Goal: Information Seeking & Learning: Learn about a topic

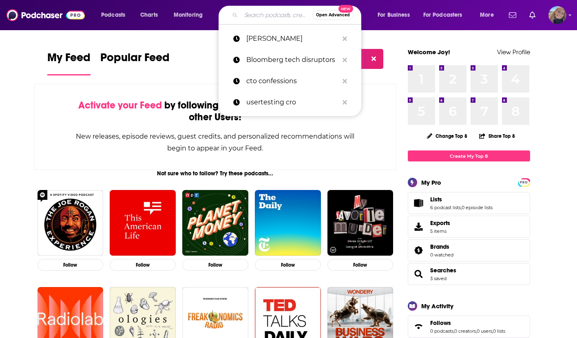
click at [258, 20] on input "Search podcasts, credits, & more..." at bounding box center [276, 15] width 71 height 13
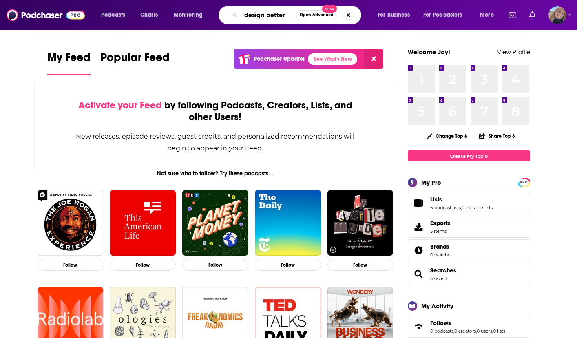
type input "design better"
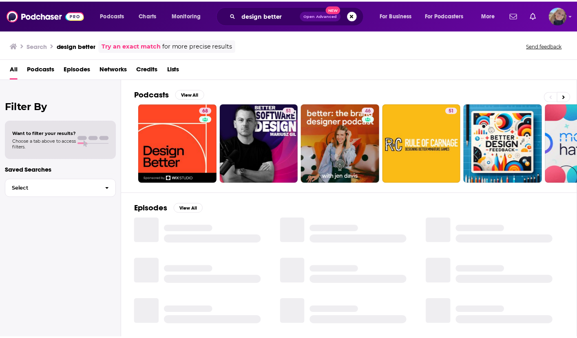
scroll to position [10, 0]
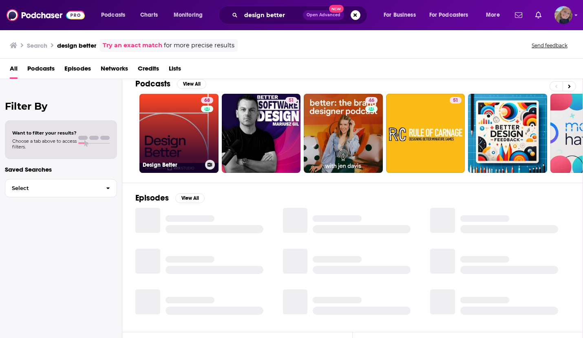
click at [179, 108] on link "68 Design Better" at bounding box center [178, 133] width 79 height 79
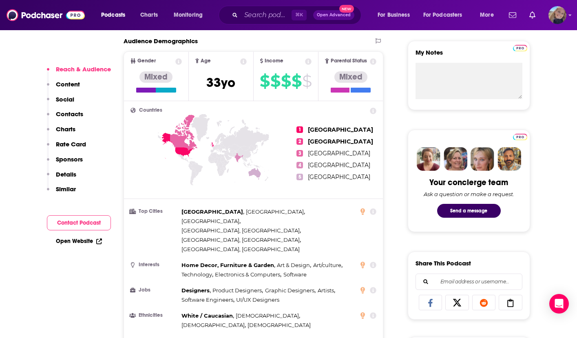
scroll to position [289, 0]
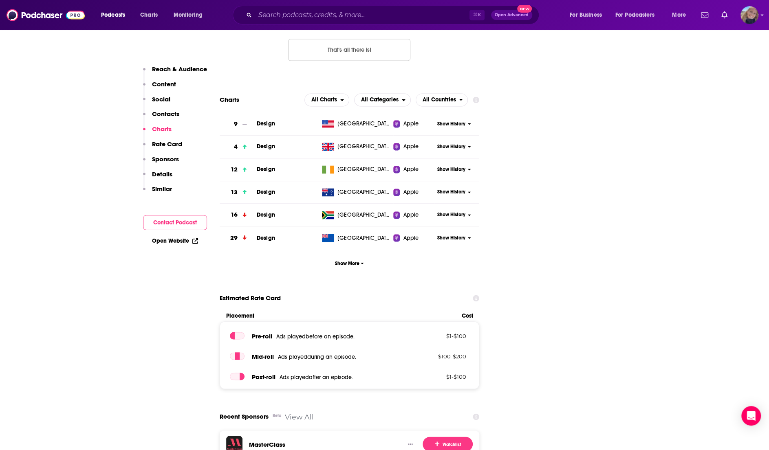
scroll to position [916, 0]
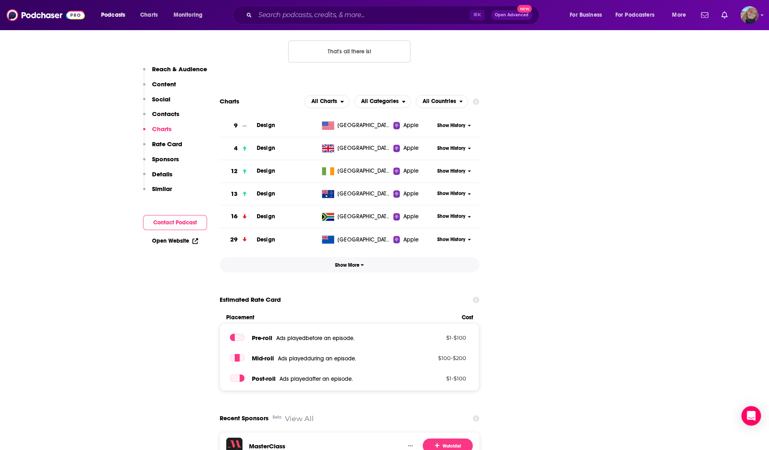
click at [349, 262] on span "Show More" at bounding box center [349, 265] width 29 height 6
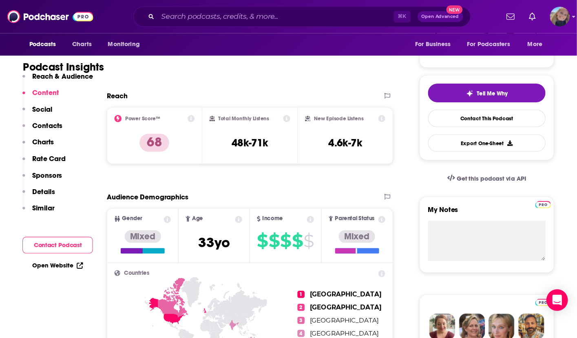
scroll to position [152, 0]
